Goal: Navigation & Orientation: Find specific page/section

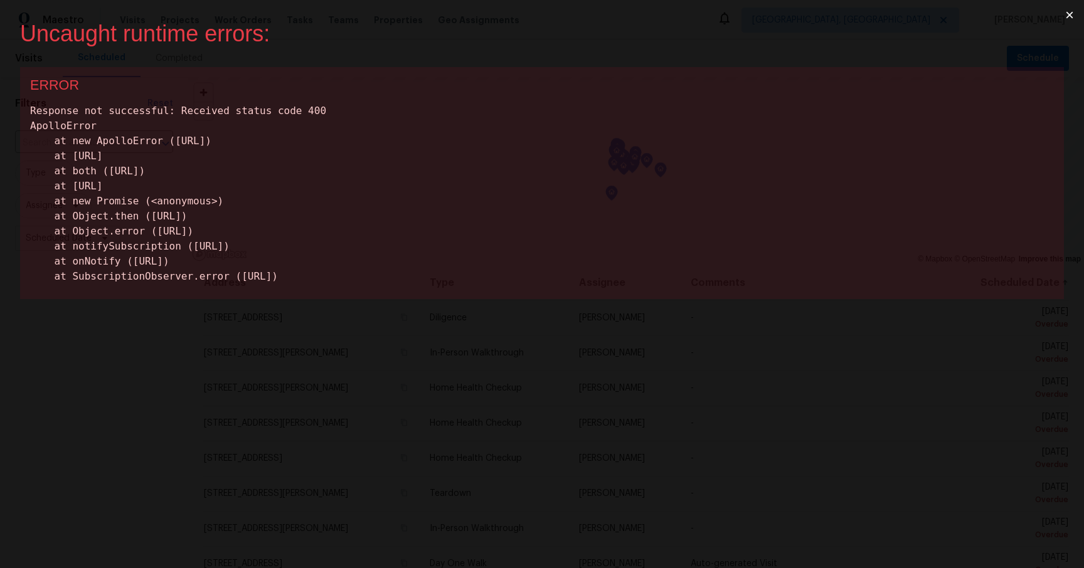
click at [1069, 10] on button "×" at bounding box center [1069, 15] width 29 height 30
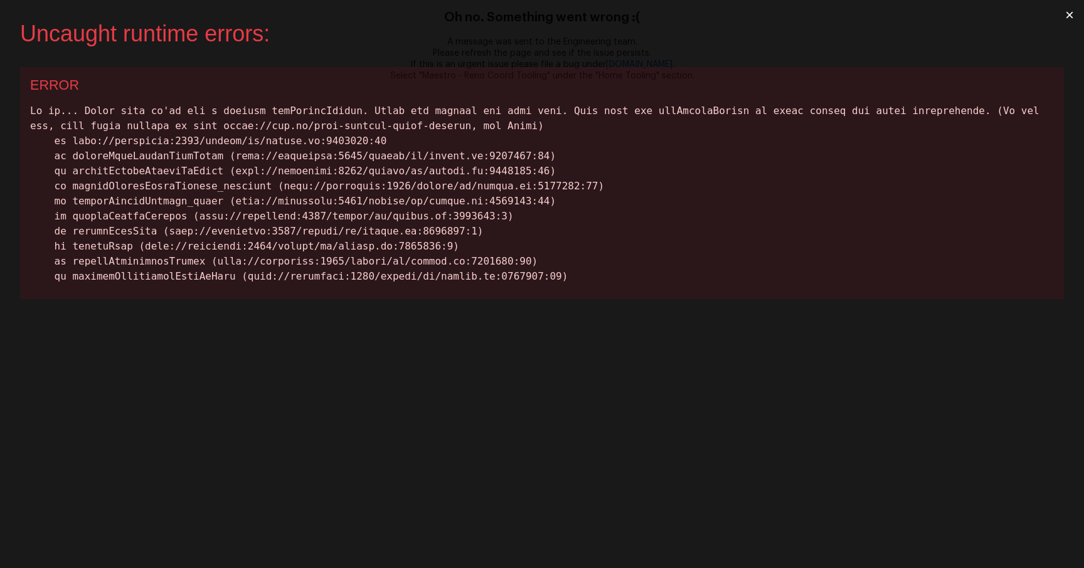
click at [1066, 13] on button "×" at bounding box center [1069, 15] width 29 height 30
